Goal: Navigation & Orientation: Understand site structure

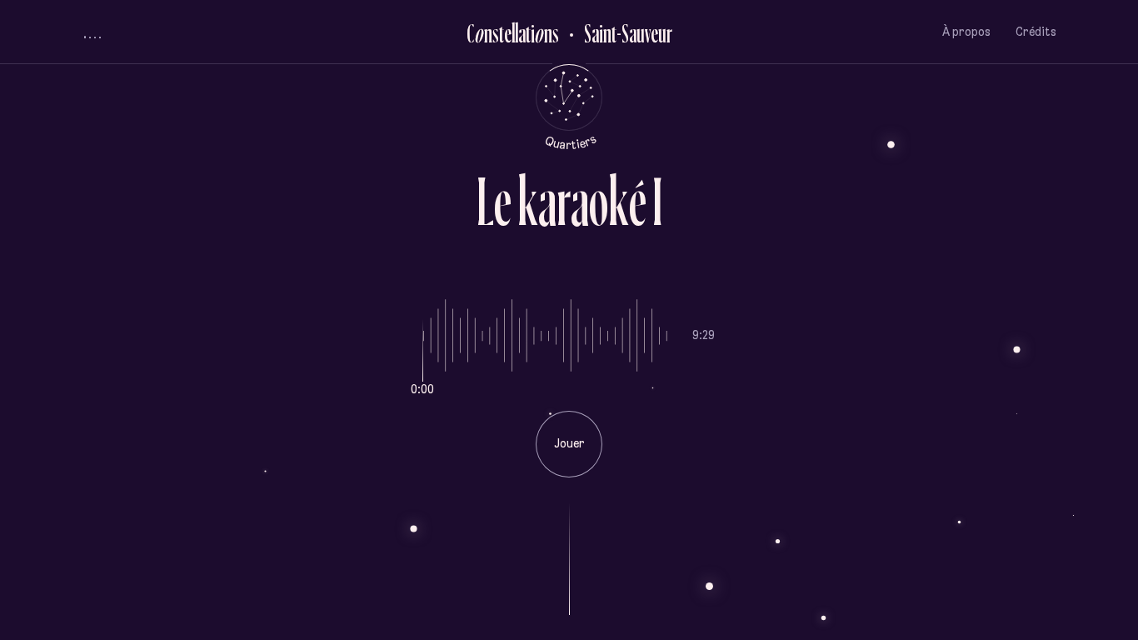
click at [92, 37] on div "volume audio" at bounding box center [92, 36] width 17 height 4
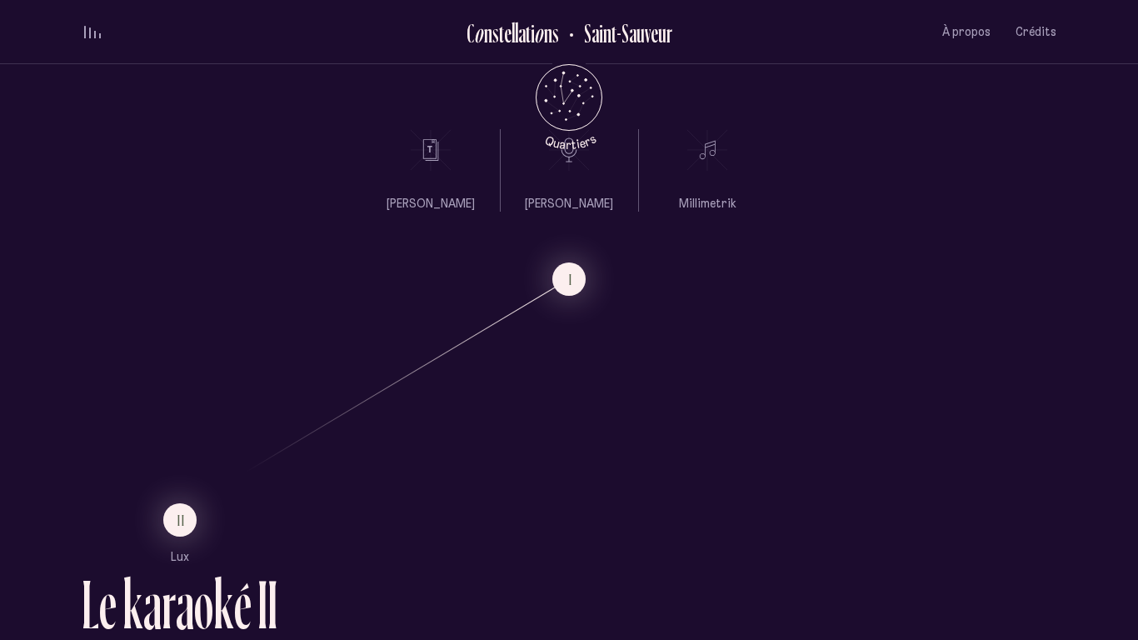
scroll to position [1263, 0]
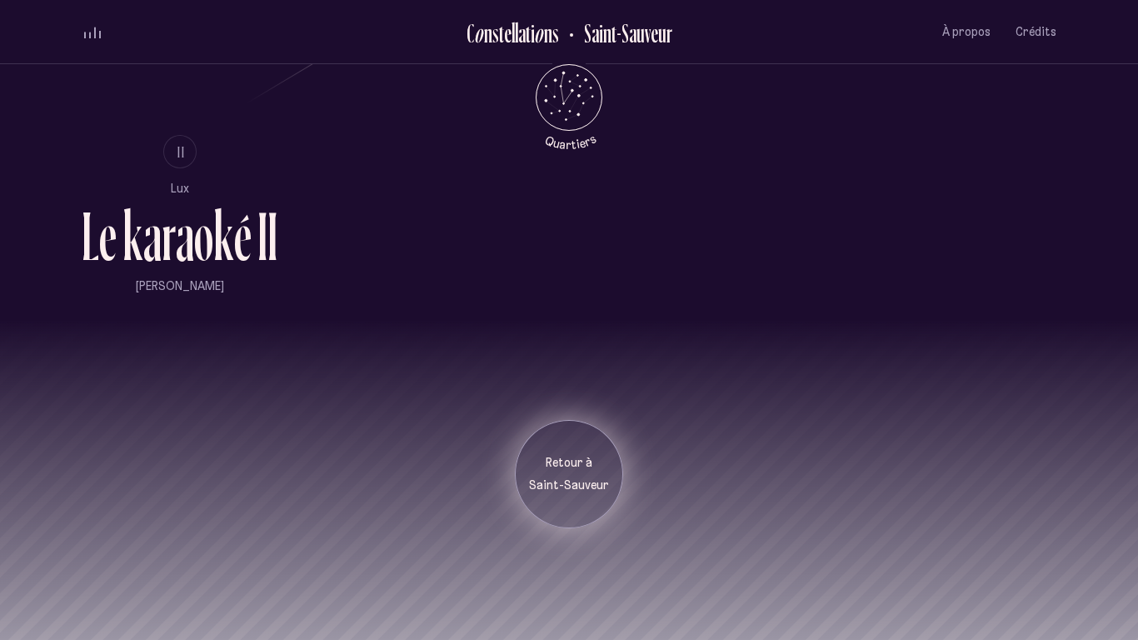
click at [561, 494] on div "Retour à [GEOGRAPHIC_DATA]" at bounding box center [569, 474] width 108 height 108
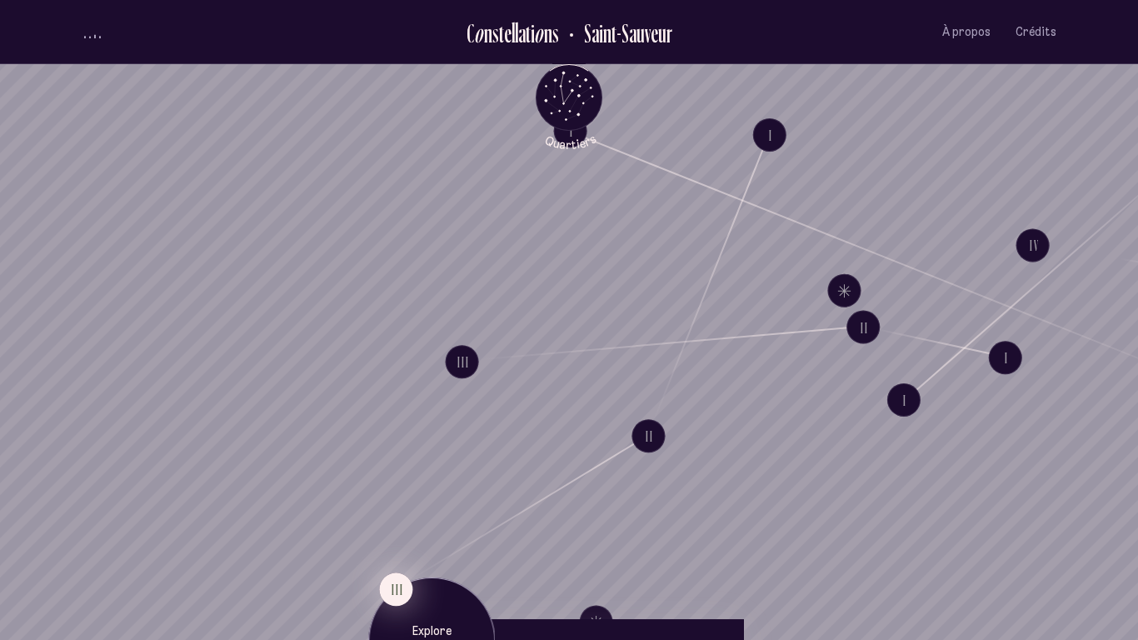
click at [401, 498] on button "III" at bounding box center [395, 588] width 33 height 33
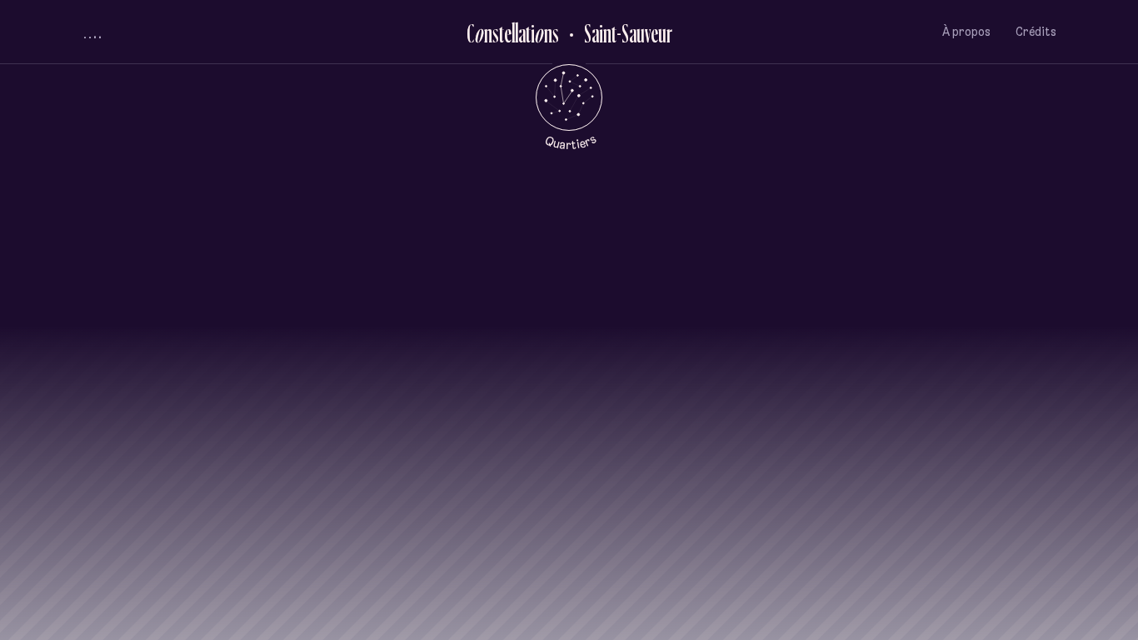
scroll to position [1655, 0]
click at [468, 494] on div "Retour à [GEOGRAPHIC_DATA]" at bounding box center [569, 424] width 1138 height 208
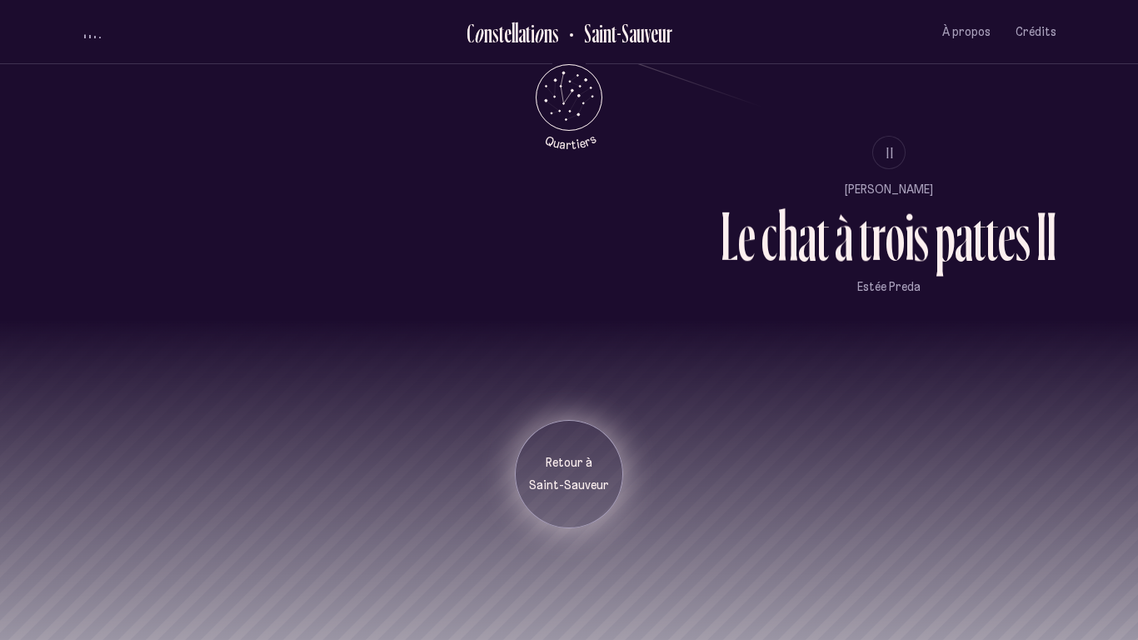
click at [530, 498] on div "Retour à [GEOGRAPHIC_DATA]" at bounding box center [569, 474] width 108 height 108
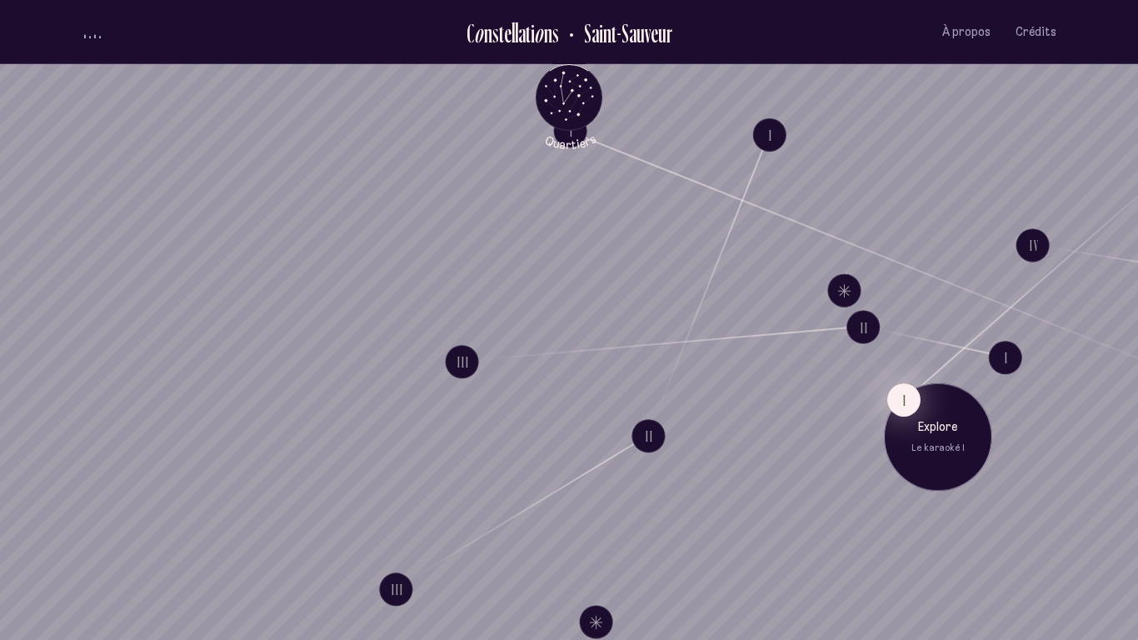
click at [894, 406] on button "I" at bounding box center [903, 399] width 33 height 33
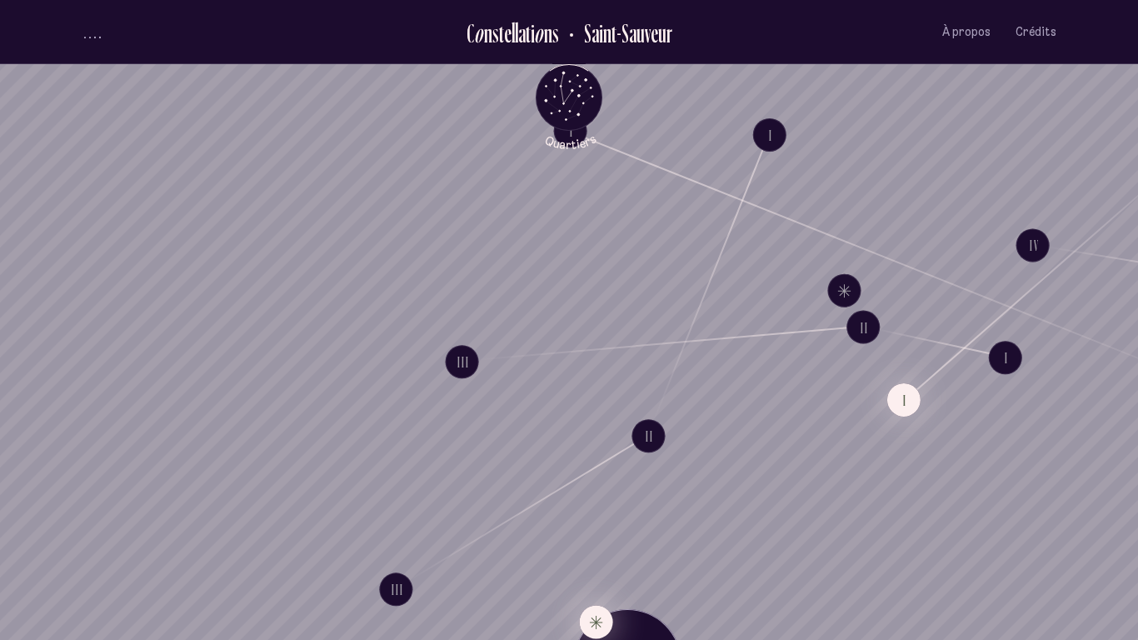
click at [590, 498] on button "Explore Étoile solitaire IV" at bounding box center [596, 621] width 33 height 33
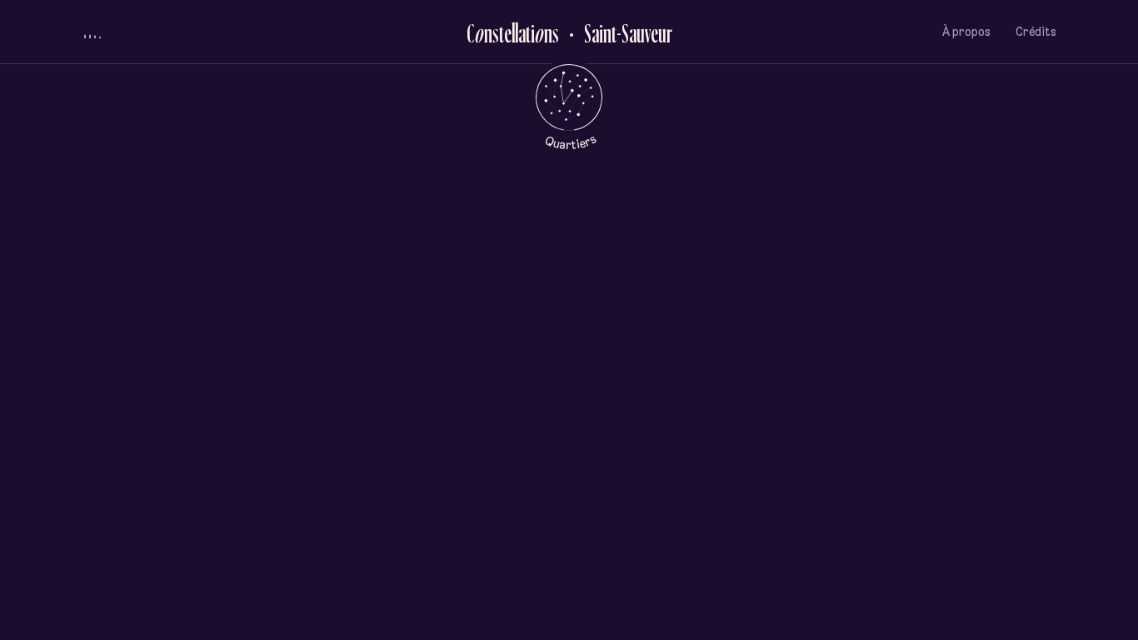
scroll to position [800, 0]
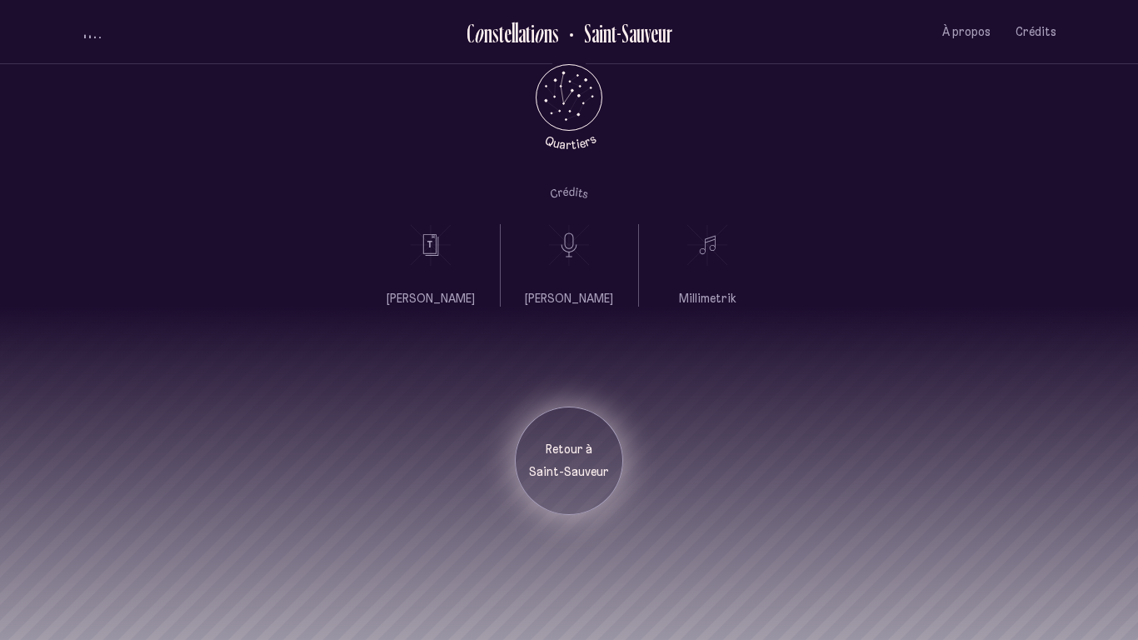
click at [549, 496] on div "Retour à [GEOGRAPHIC_DATA]" at bounding box center [569, 460] width 108 height 108
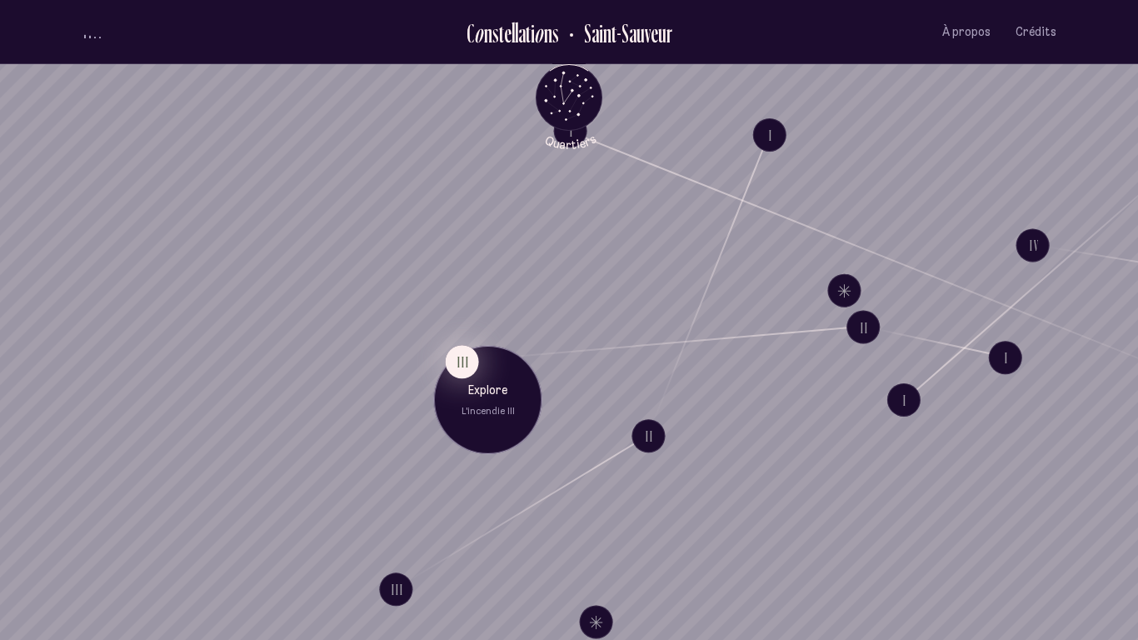
click at [467, 367] on button "III" at bounding box center [462, 361] width 33 height 33
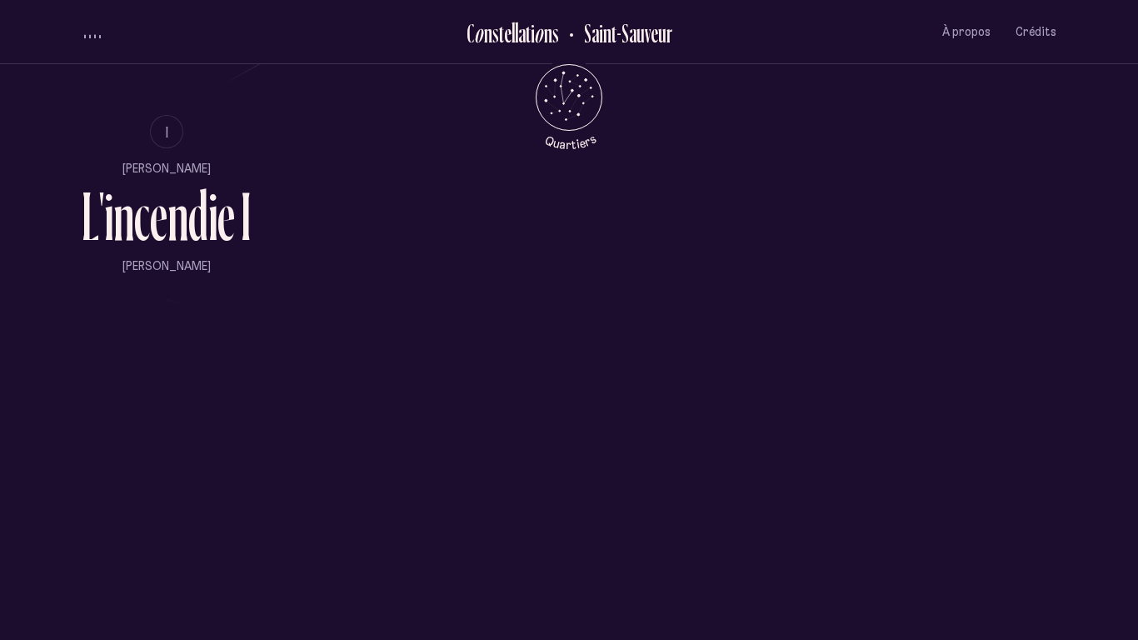
scroll to position [1286, 0]
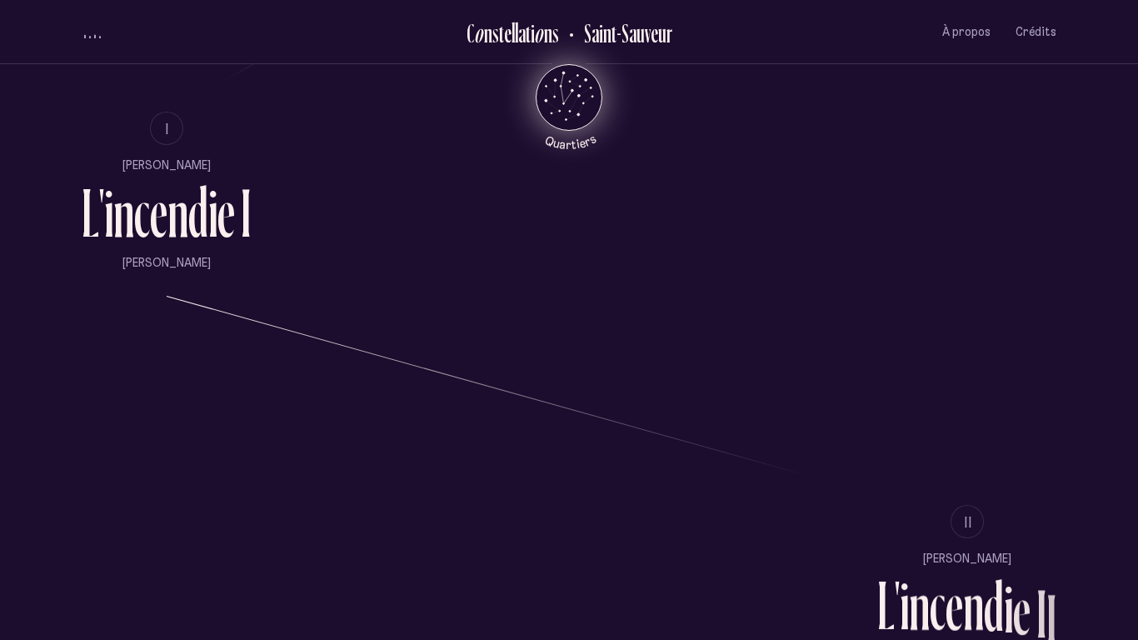
click at [578, 117] on icon "Quartiers" at bounding box center [569, 124] width 97 height 51
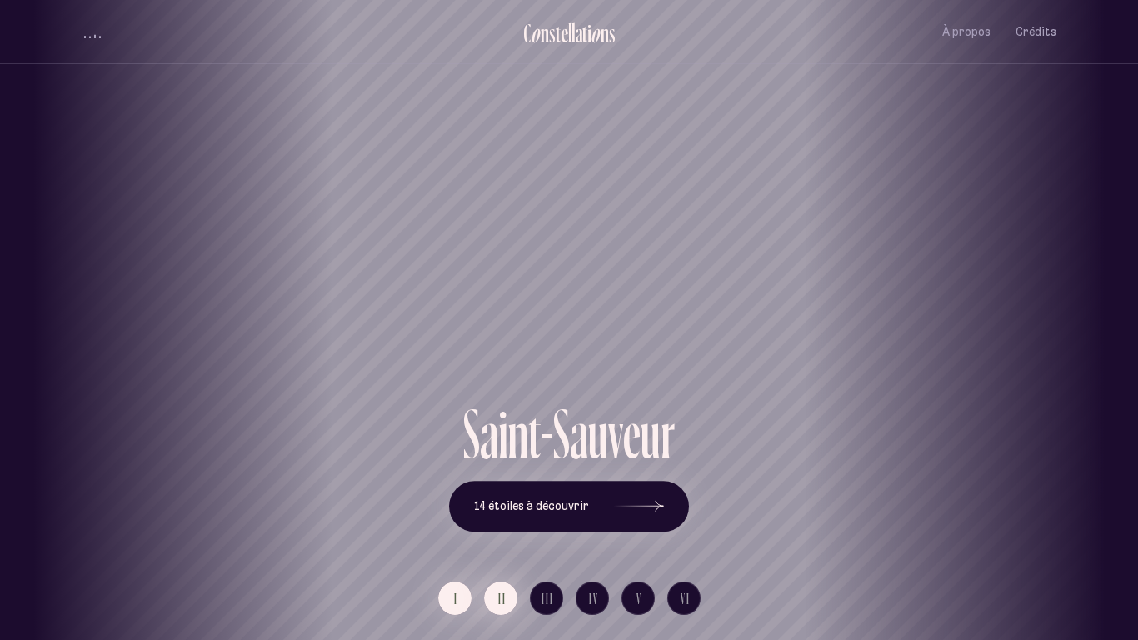
click at [507, 498] on button "II" at bounding box center [500, 597] width 33 height 33
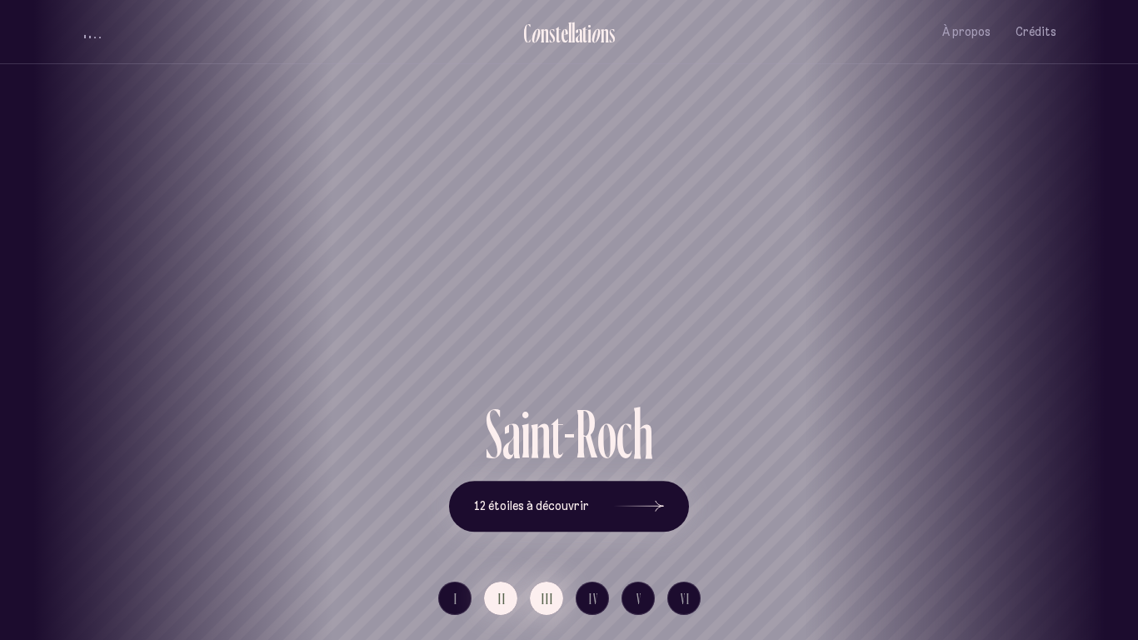
click at [551, 498] on span "III" at bounding box center [547, 598] width 12 height 14
click at [597, 498] on span "IV" at bounding box center [594, 598] width 10 height 14
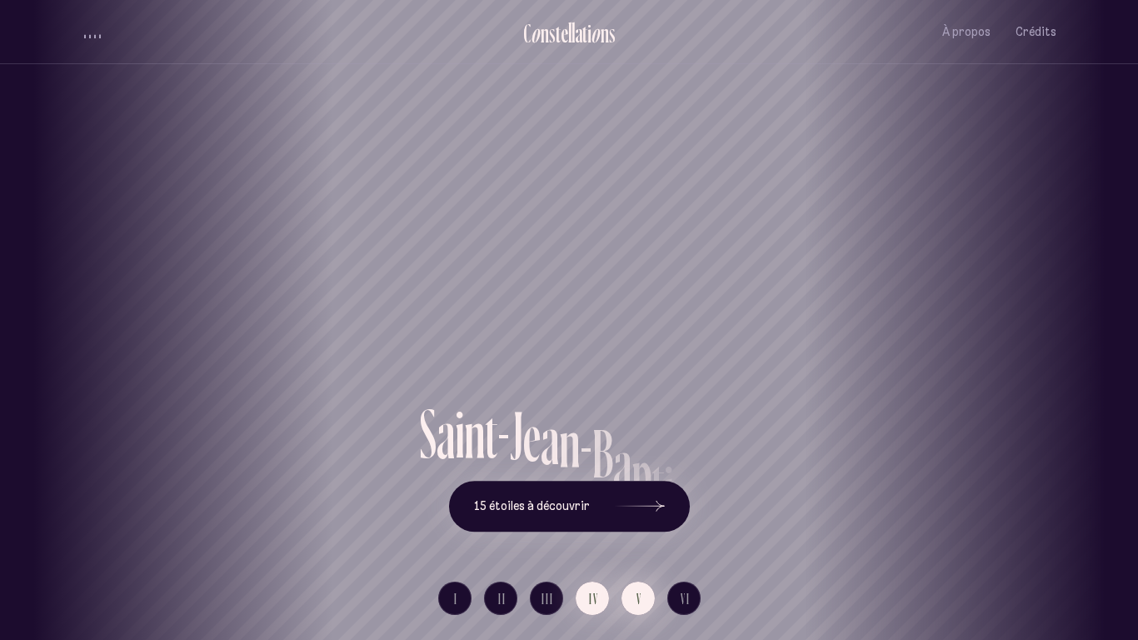
click at [641, 498] on span "V" at bounding box center [639, 598] width 6 height 14
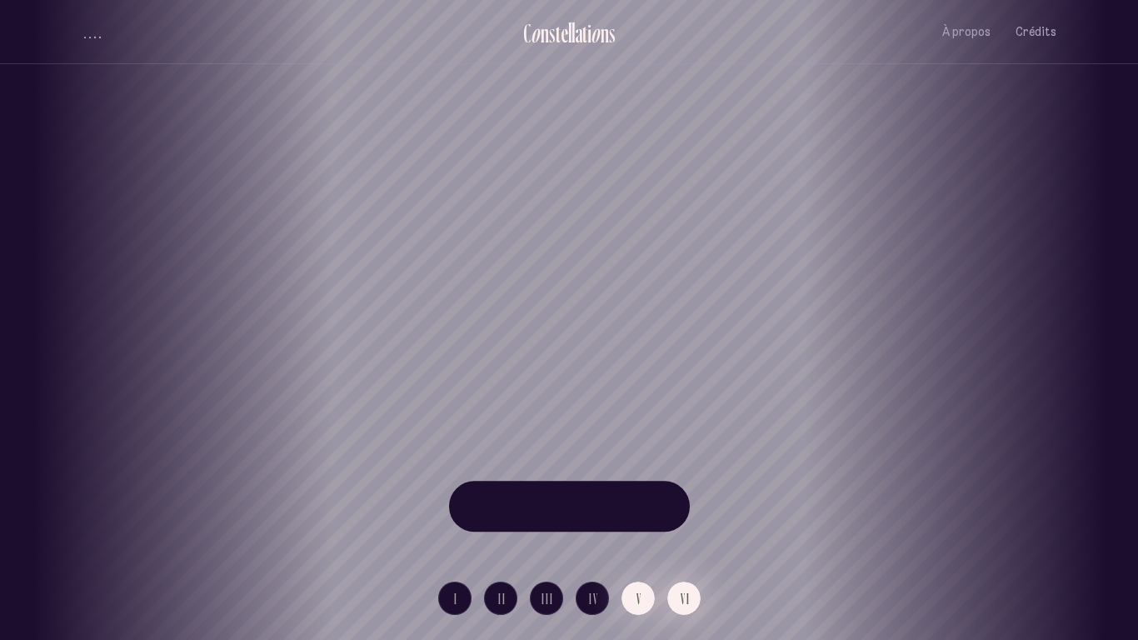
click at [680, 498] on span "VI" at bounding box center [685, 598] width 10 height 14
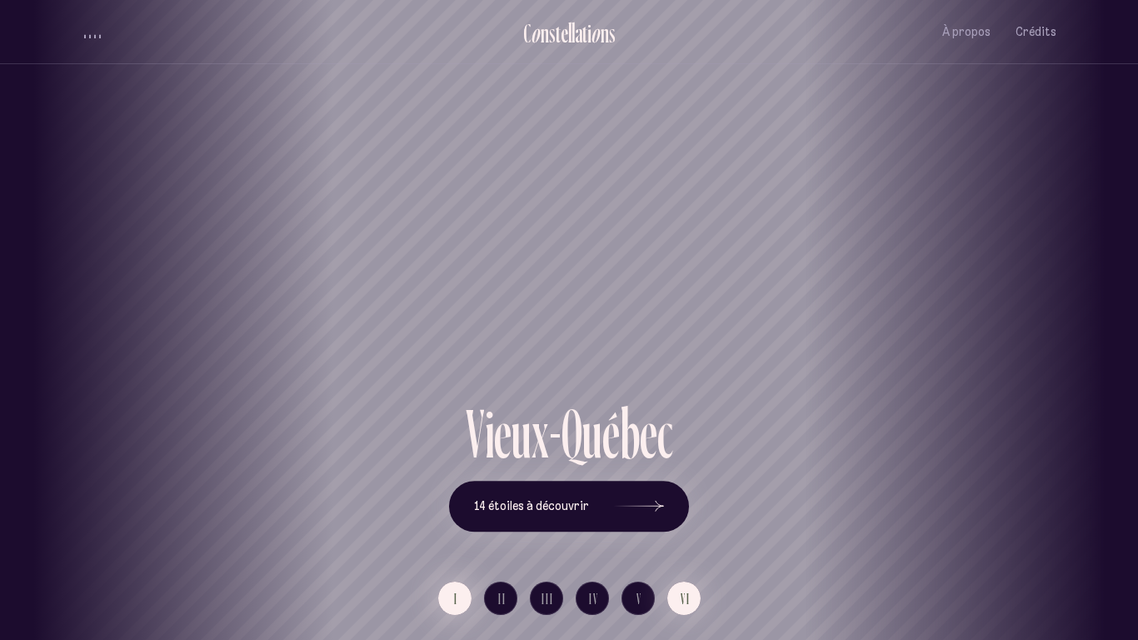
click at [460, 498] on button "I" at bounding box center [454, 597] width 33 height 33
click at [964, 34] on span "À propos" at bounding box center [966, 32] width 48 height 14
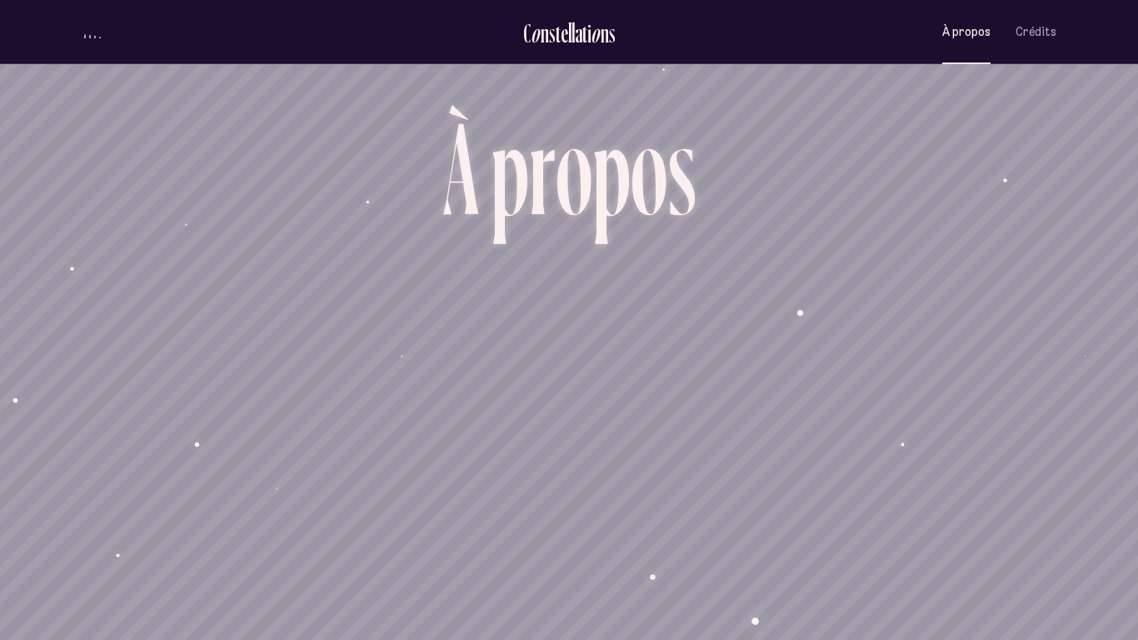
click at [950, 42] on button "À propos" at bounding box center [966, 31] width 48 height 39
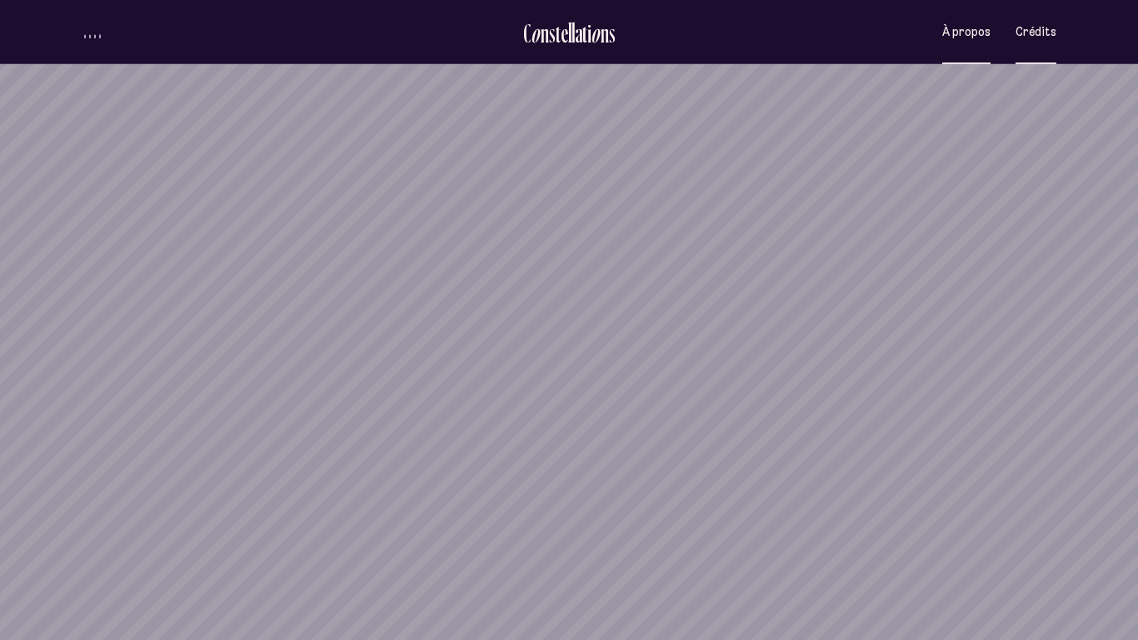
click at [1040, 41] on button "Crédits" at bounding box center [1035, 31] width 41 height 39
click at [1047, 26] on span "Crédits" at bounding box center [1035, 32] width 41 height 14
click at [1035, 38] on span "Crédits" at bounding box center [1035, 32] width 41 height 14
click at [1054, 25] on span "Crédits" at bounding box center [1035, 32] width 41 height 14
click at [982, 32] on span "À propos" at bounding box center [966, 32] width 48 height 14
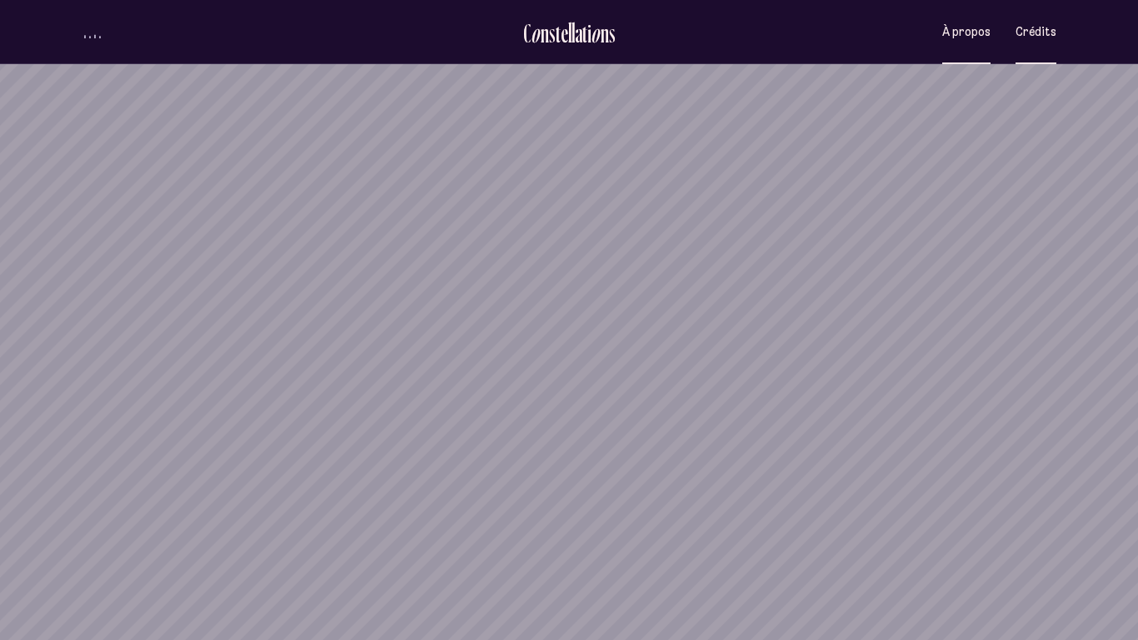
click at [1044, 30] on span "Crédits" at bounding box center [1035, 32] width 41 height 14
click at [92, 35] on div "volume audio" at bounding box center [92, 36] width 17 height 4
click at [962, 50] on button "À propos" at bounding box center [966, 31] width 48 height 39
click at [90, 32] on span "volume audio" at bounding box center [90, 35] width 2 height 6
click at [950, 41] on button "À propos" at bounding box center [966, 31] width 48 height 39
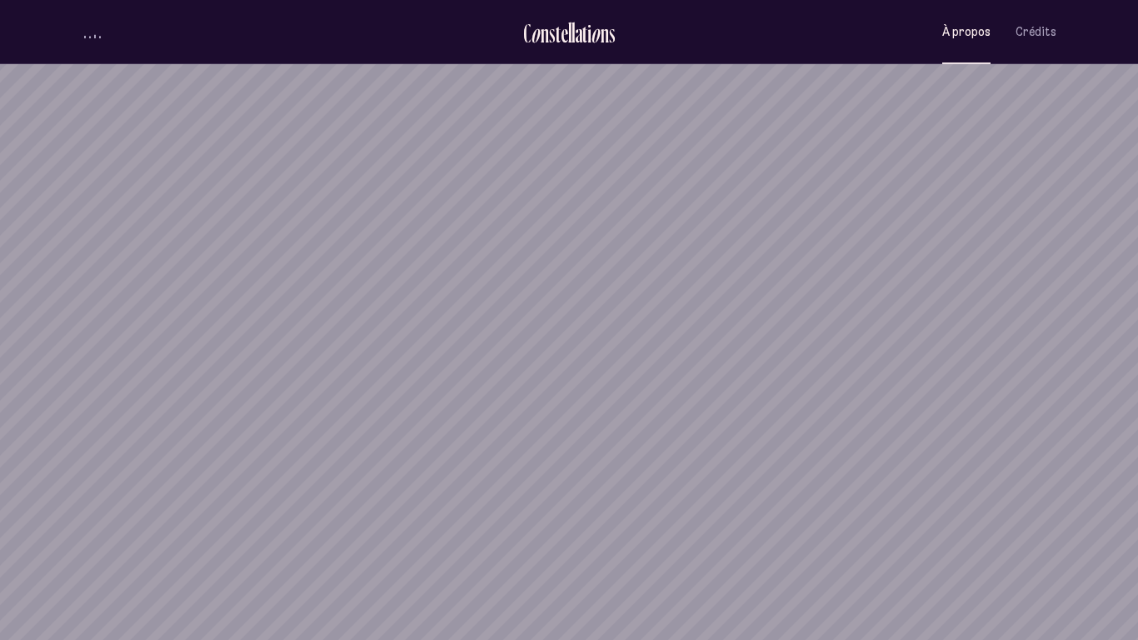
click at [950, 41] on button "À propos" at bounding box center [966, 31] width 48 height 39
click at [1037, 38] on span "Crédits" at bounding box center [1035, 32] width 41 height 14
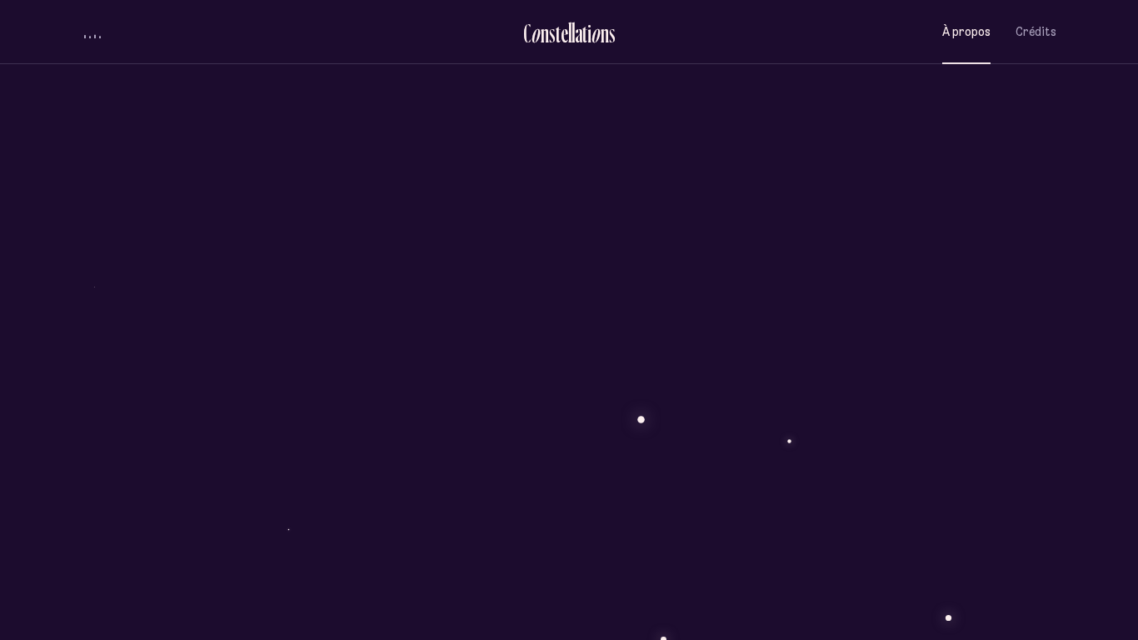
scroll to position [1541, 0]
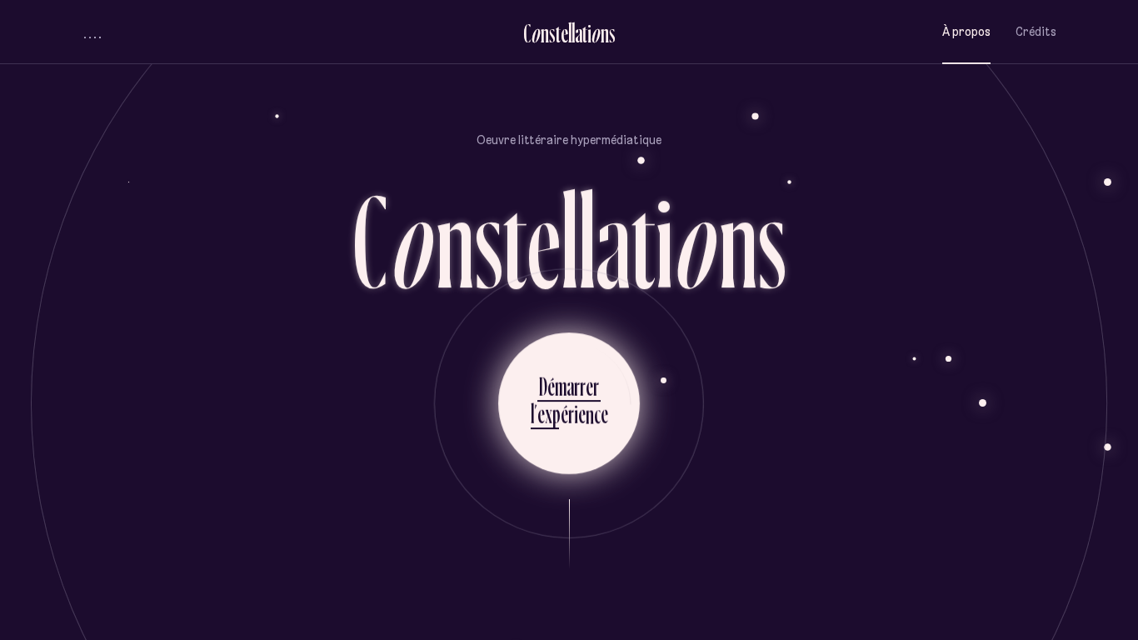
click at [600, 401] on div "e" at bounding box center [603, 413] width 7 height 32
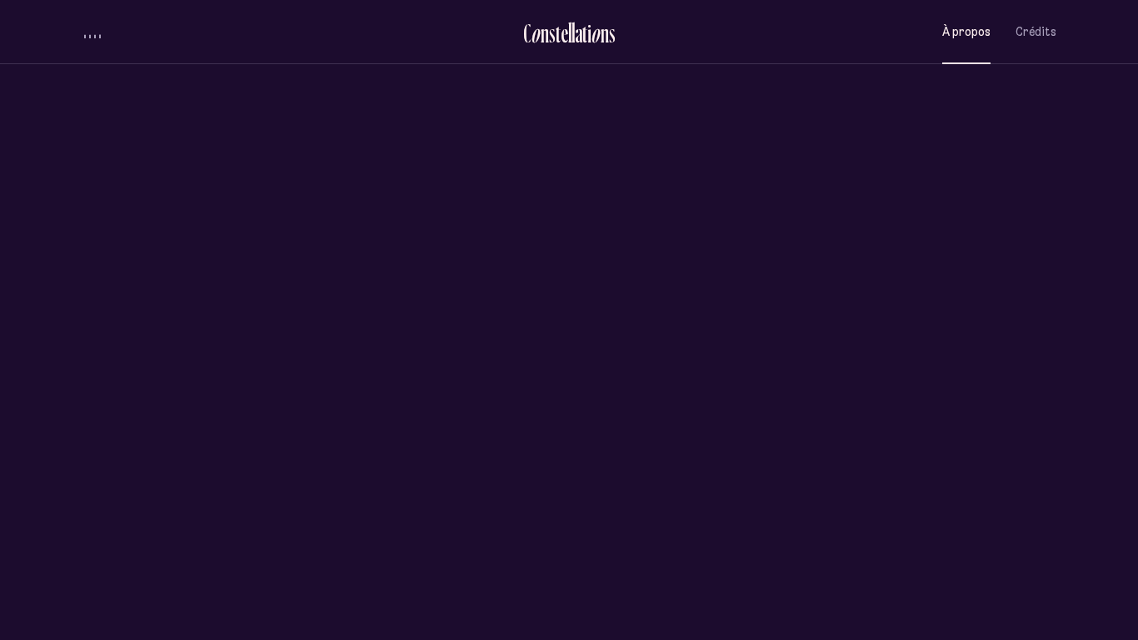
scroll to position [0, 0]
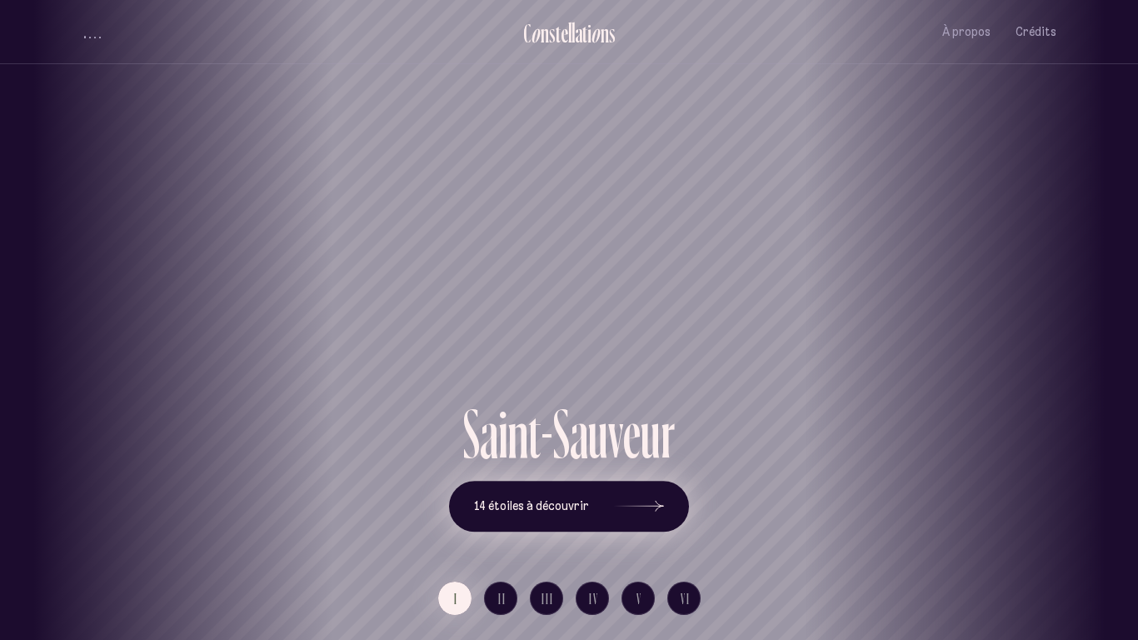
click at [575, 507] on span "14 étoiles à découvrir" at bounding box center [531, 506] width 115 height 14
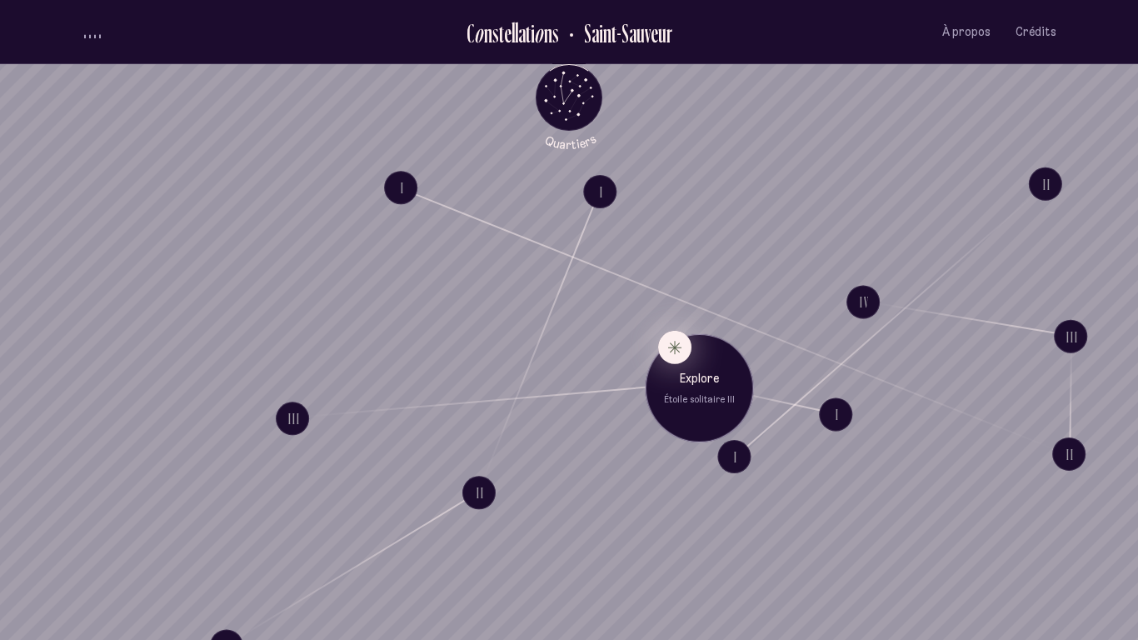
click at [681, 347] on button "Explore Étoile solitaire III" at bounding box center [674, 347] width 33 height 33
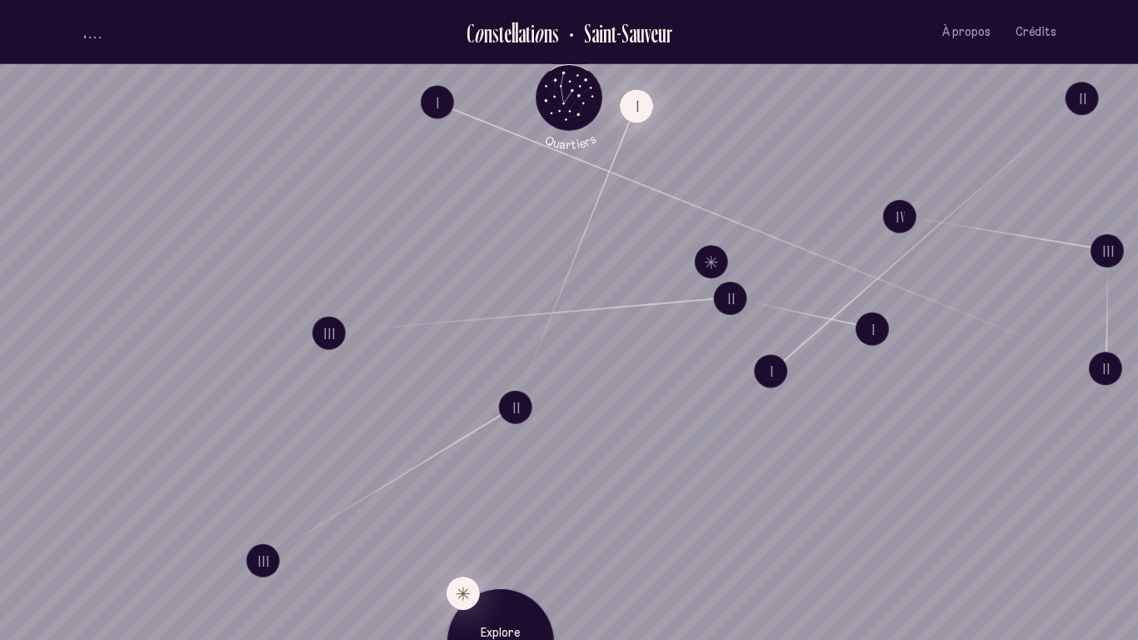
click at [640, 106] on button "I" at bounding box center [636, 105] width 33 height 33
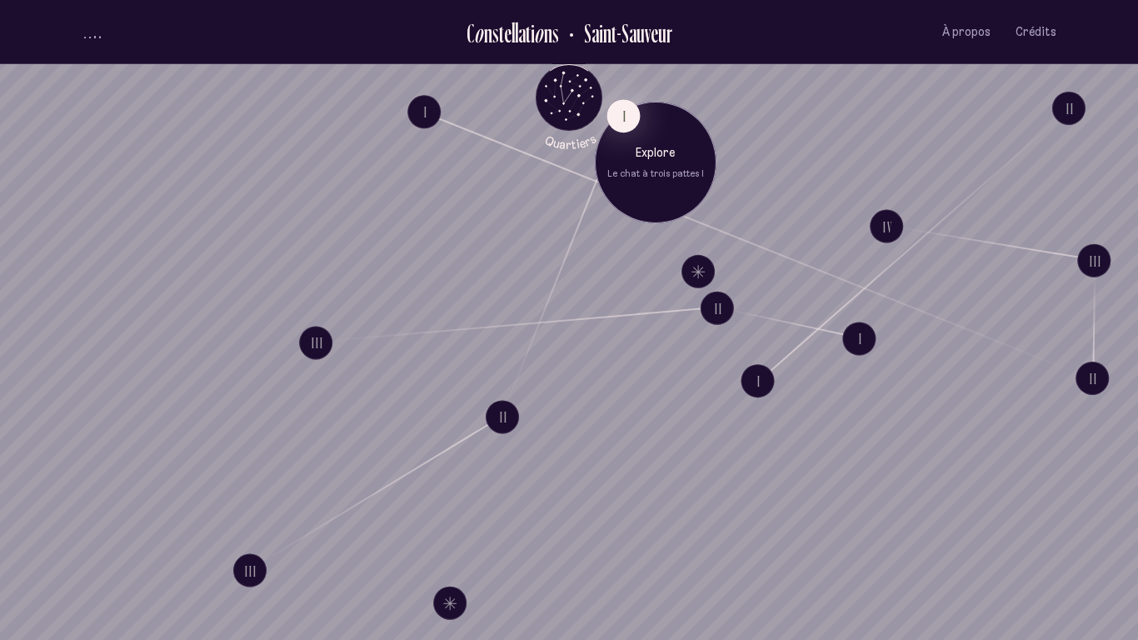
click at [676, 192] on div "Explore Le chat à trois pattes I" at bounding box center [656, 163] width 122 height 122
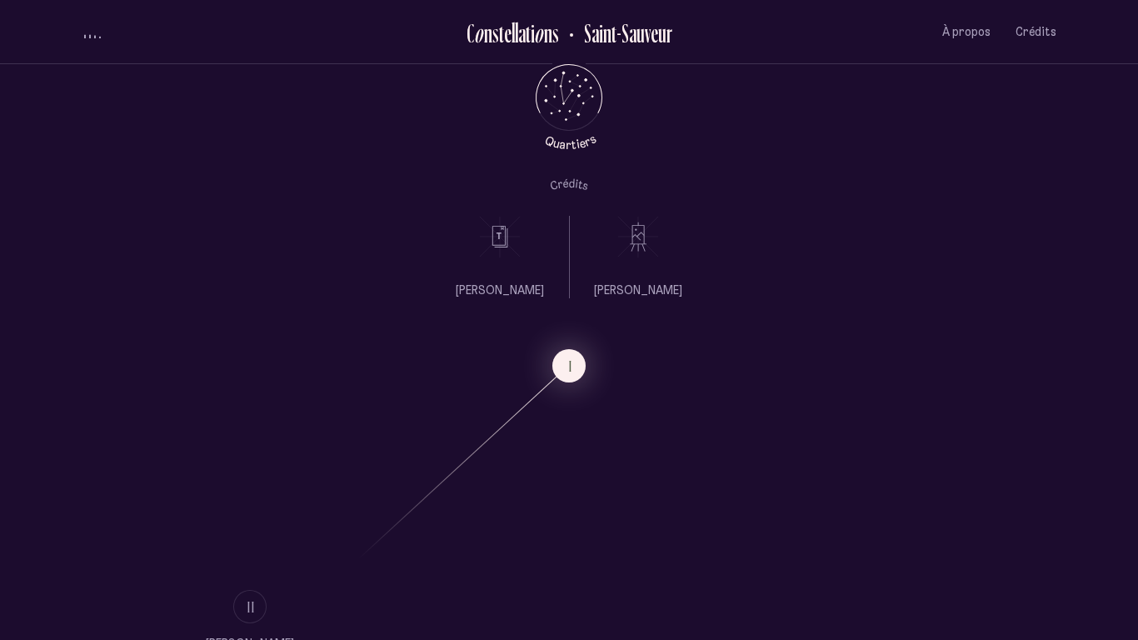
scroll to position [1655, 0]
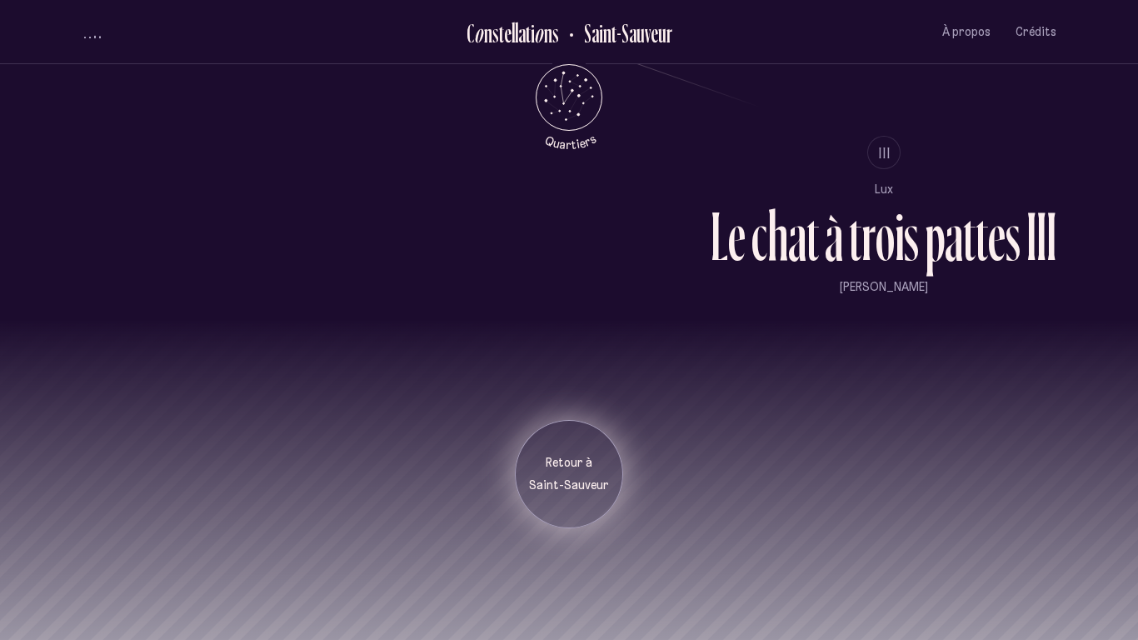
click at [575, 478] on p "Saint-Sauveur" at bounding box center [568, 485] width 83 height 17
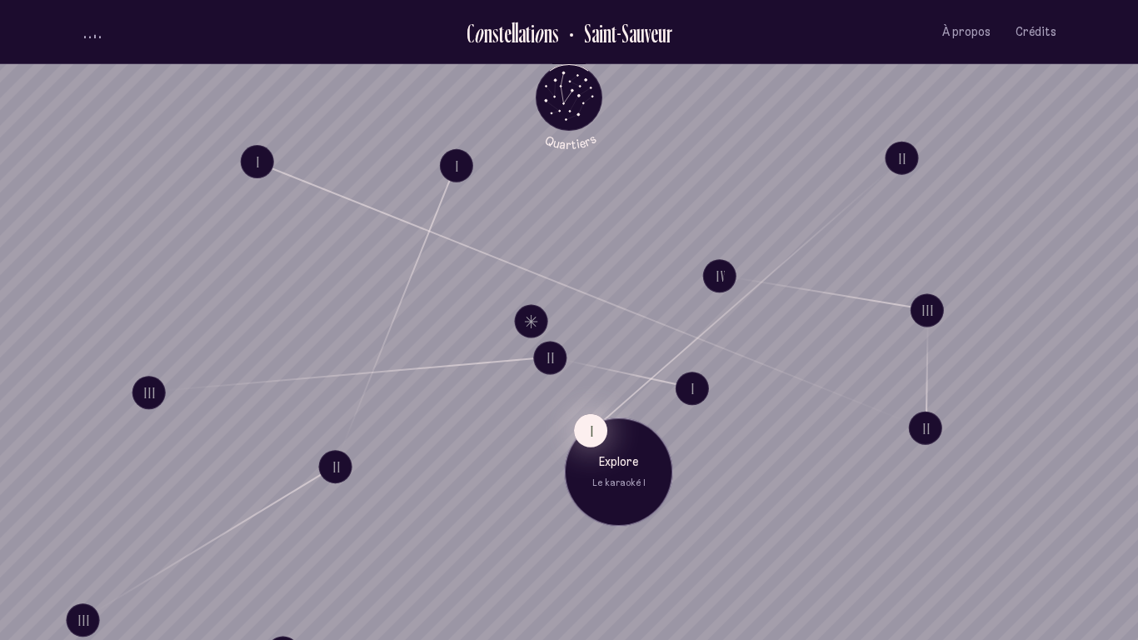
click at [593, 430] on button "I" at bounding box center [590, 430] width 33 height 33
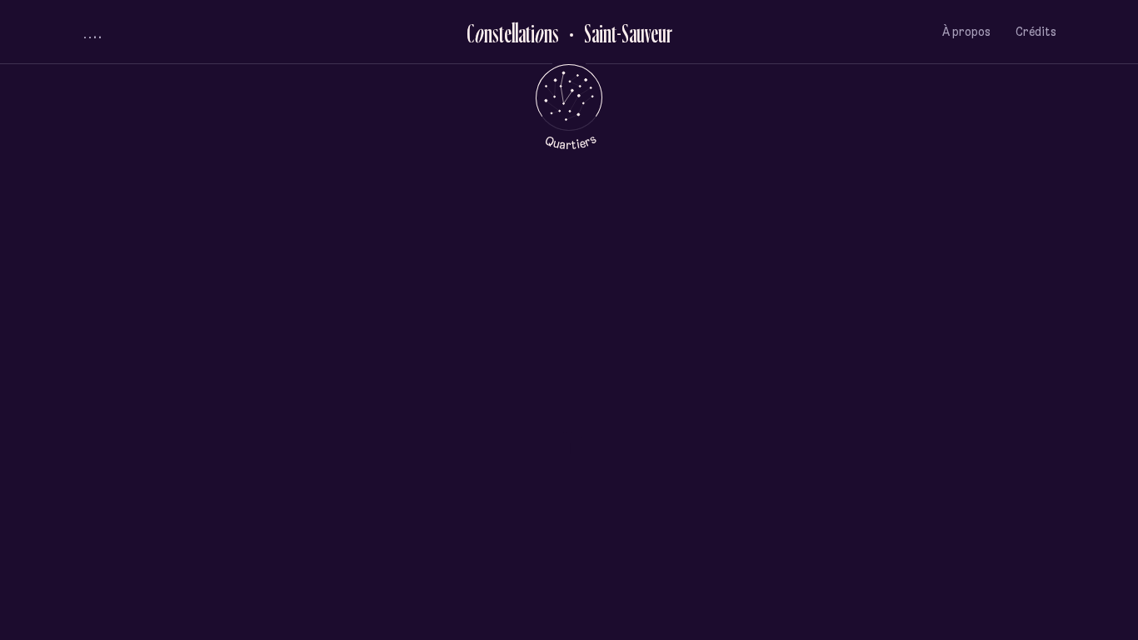
scroll to position [808, 0]
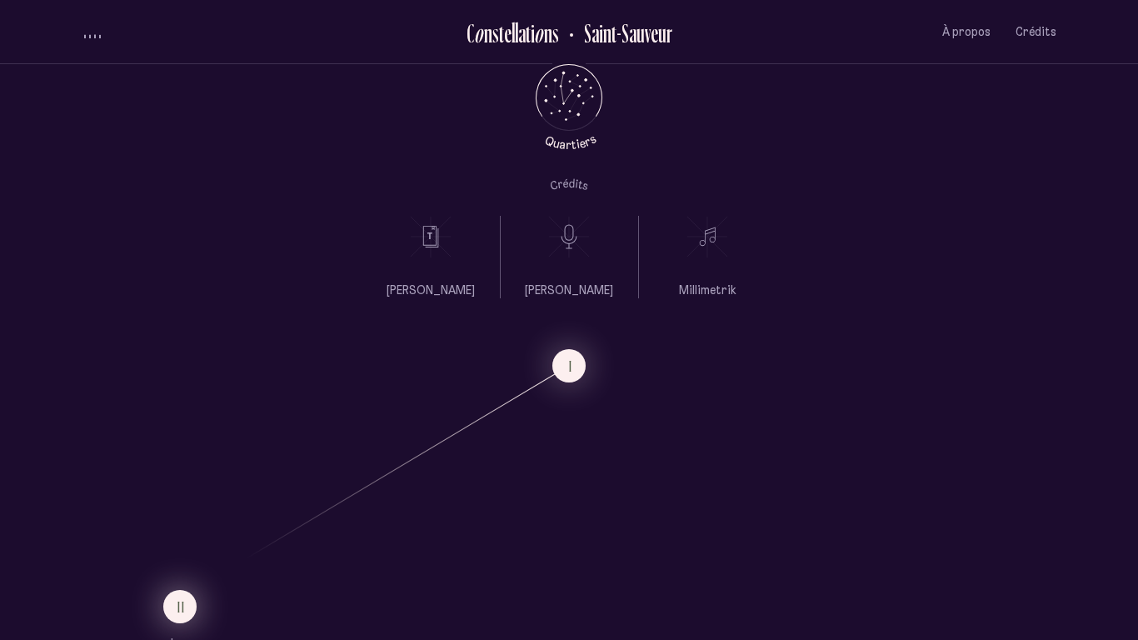
click at [191, 599] on button "II" at bounding box center [179, 606] width 33 height 33
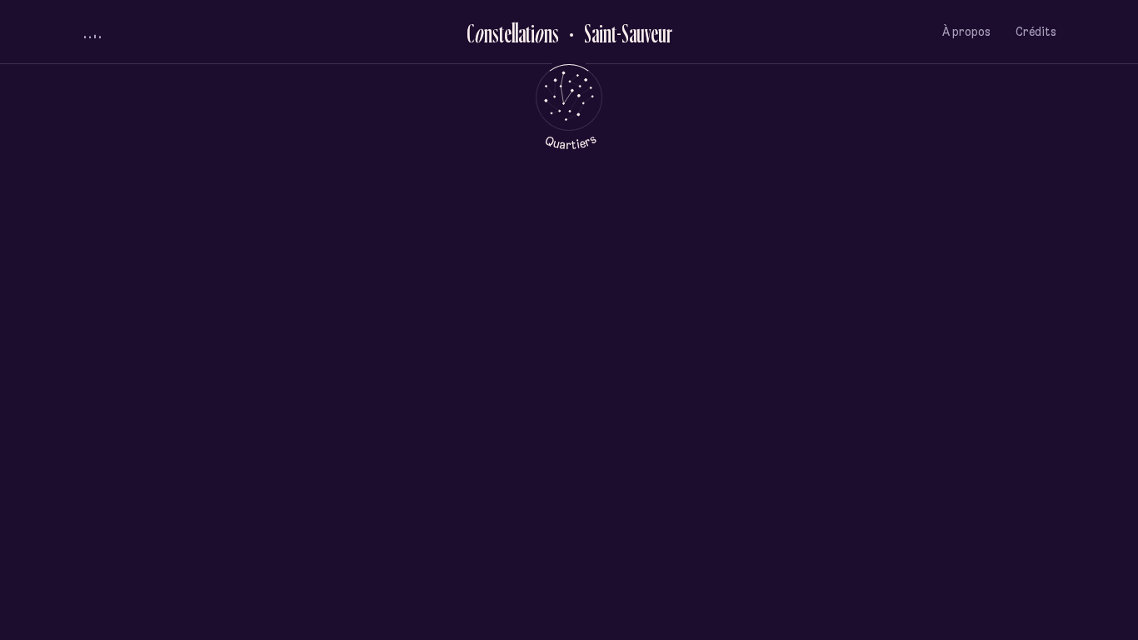
scroll to position [0, 0]
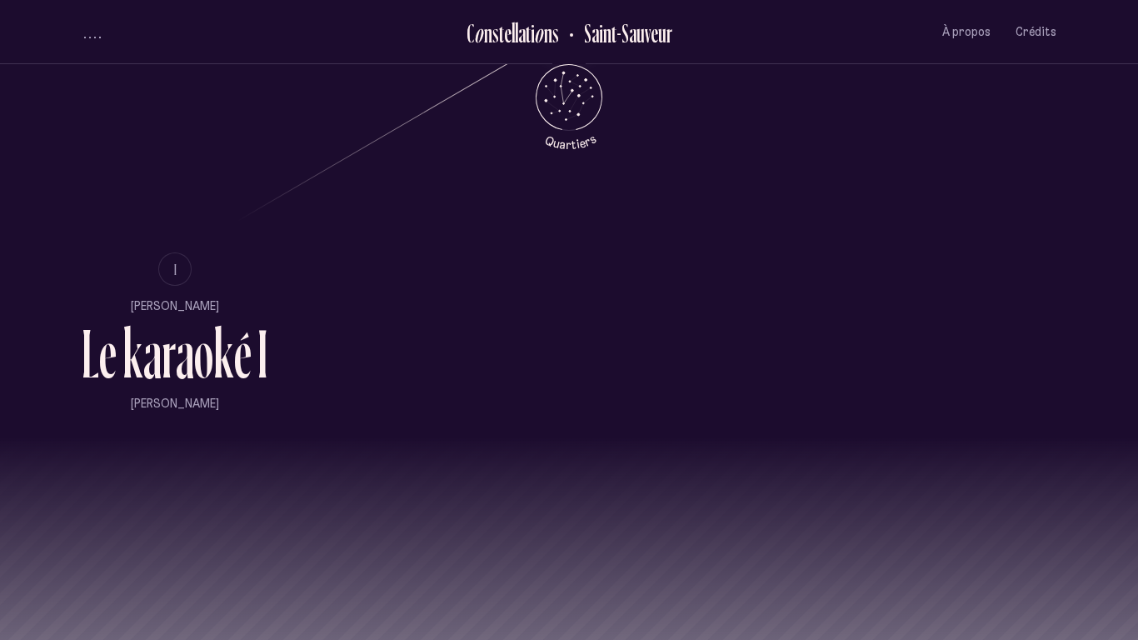
scroll to position [1168, 0]
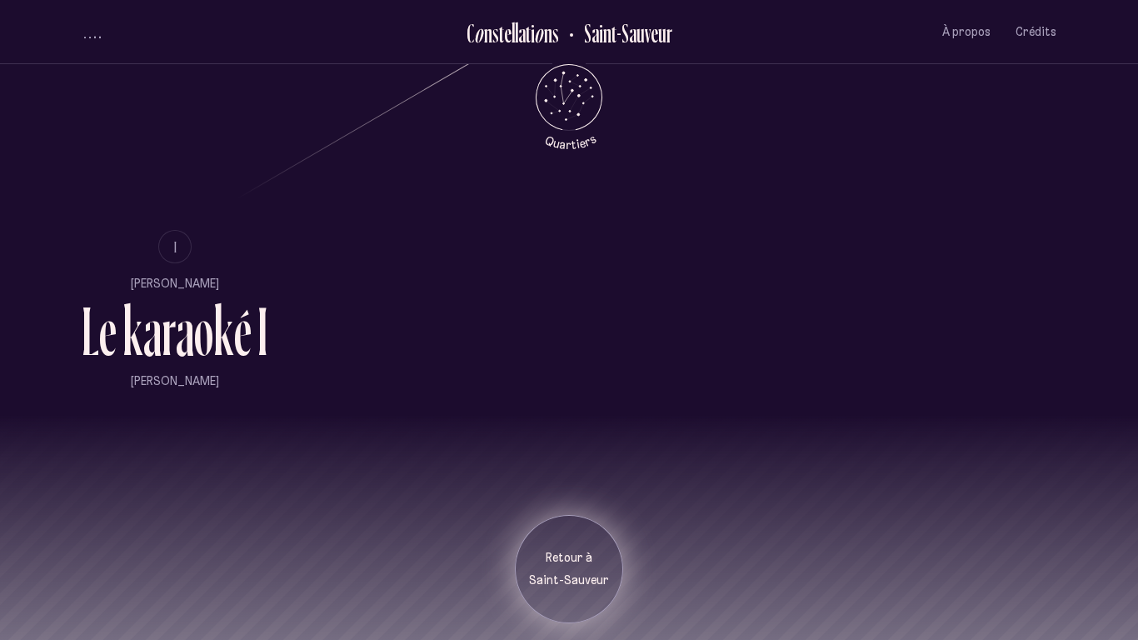
click at [556, 598] on div "Retour à [GEOGRAPHIC_DATA]" at bounding box center [569, 569] width 108 height 108
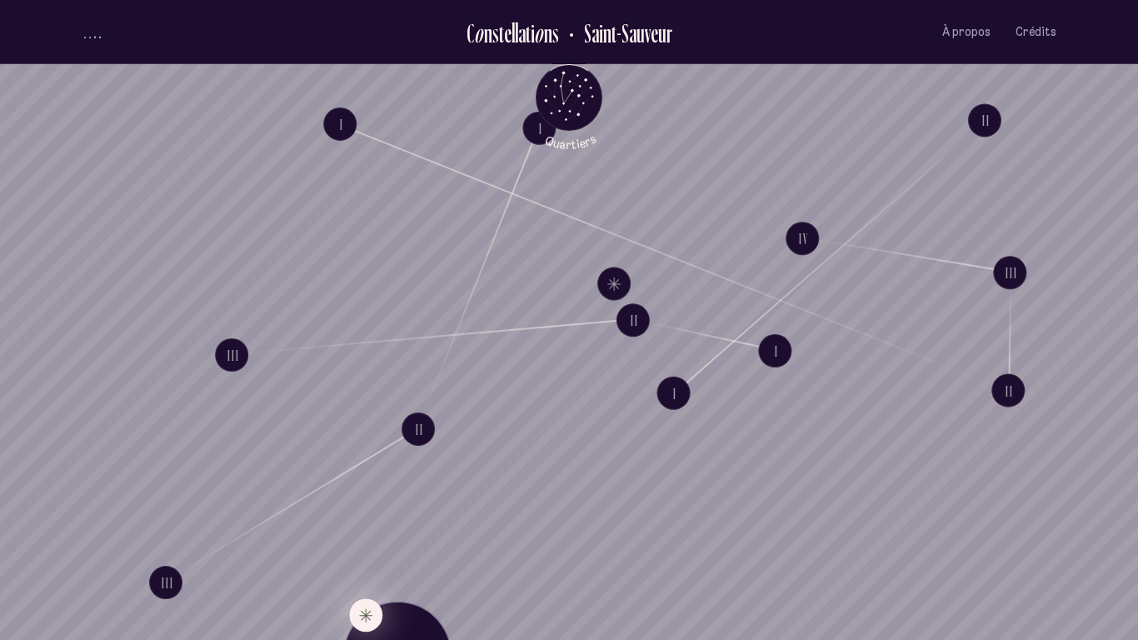
click at [360, 615] on button "Explore Étoile solitaire IV" at bounding box center [365, 614] width 33 height 33
